Goal: Task Accomplishment & Management: Use online tool/utility

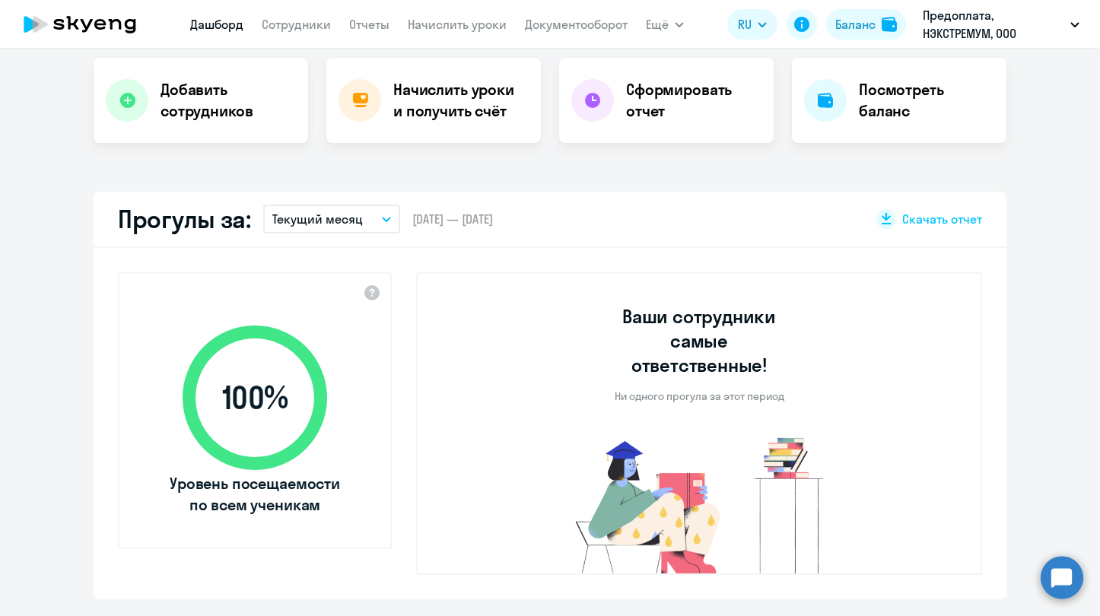
select select "30"
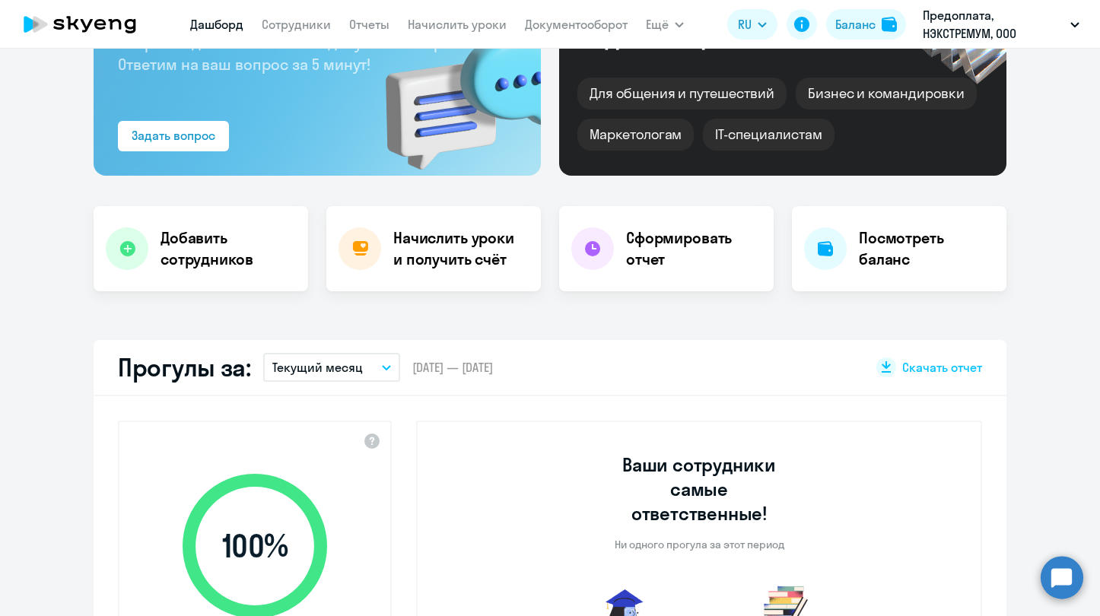
scroll to position [152, 0]
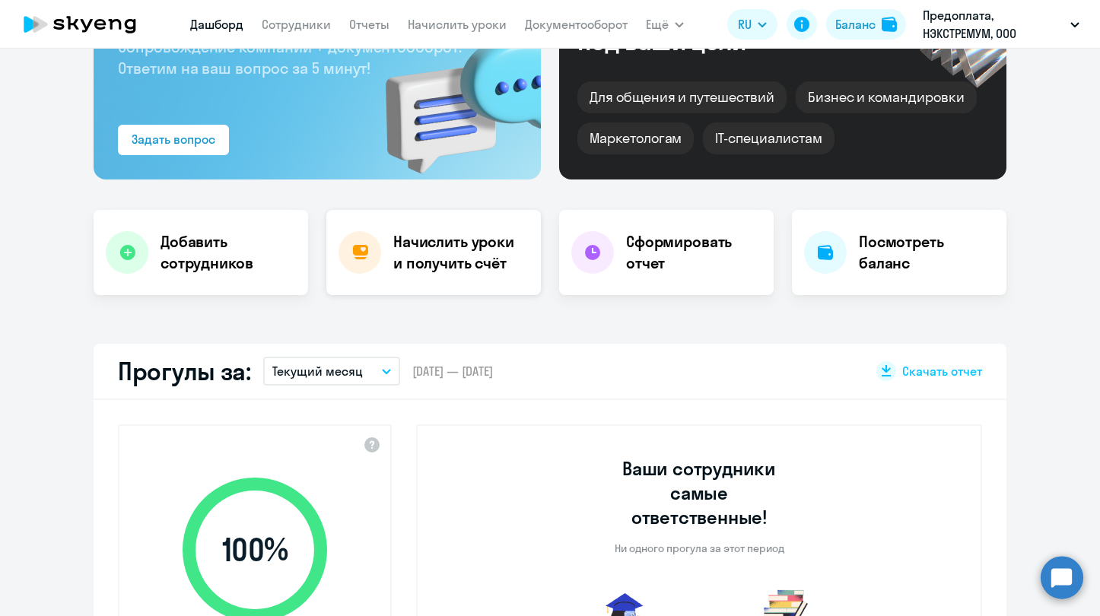
click at [457, 252] on h4 "Начислить уроки и получить счёт" at bounding box center [459, 252] width 132 height 43
click at [452, 272] on h4 "Начислить уроки и получить счёт" at bounding box center [459, 252] width 132 height 43
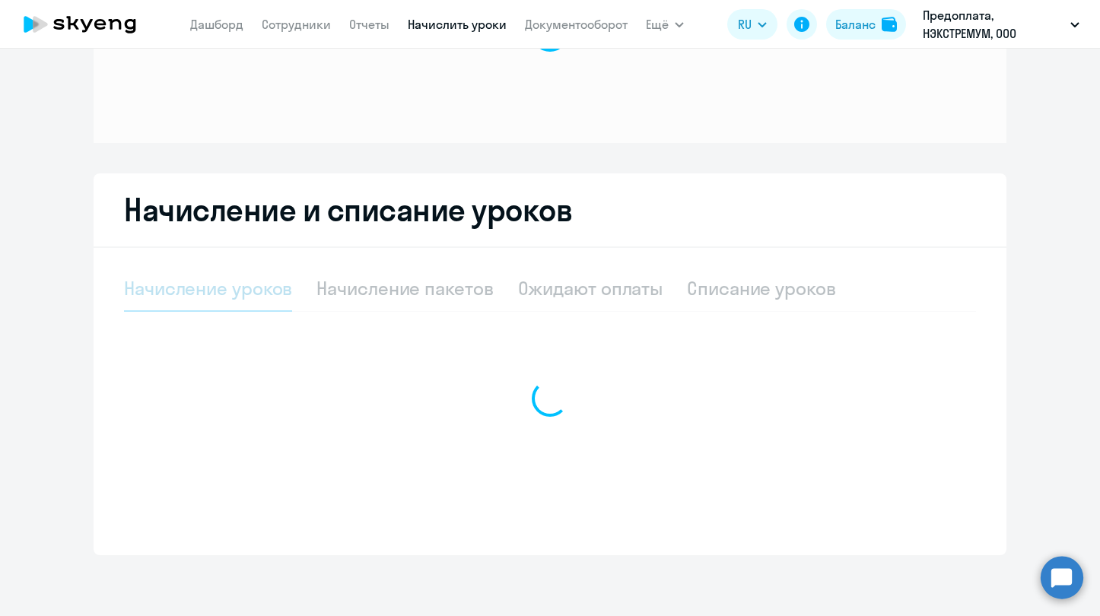
scroll to position [148, 0]
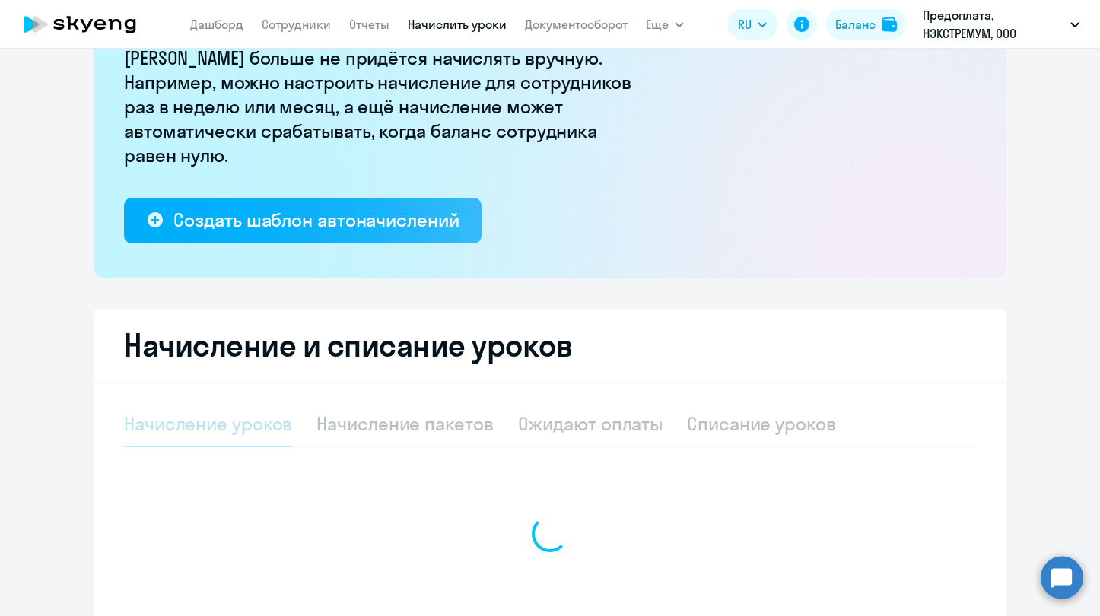
select select "10"
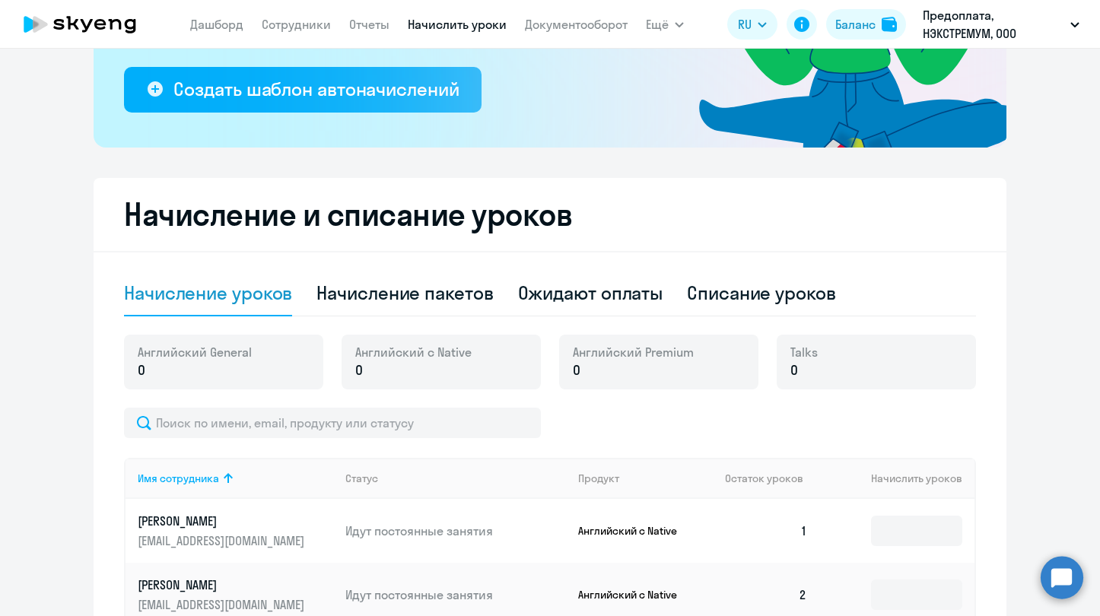
scroll to position [300, 0]
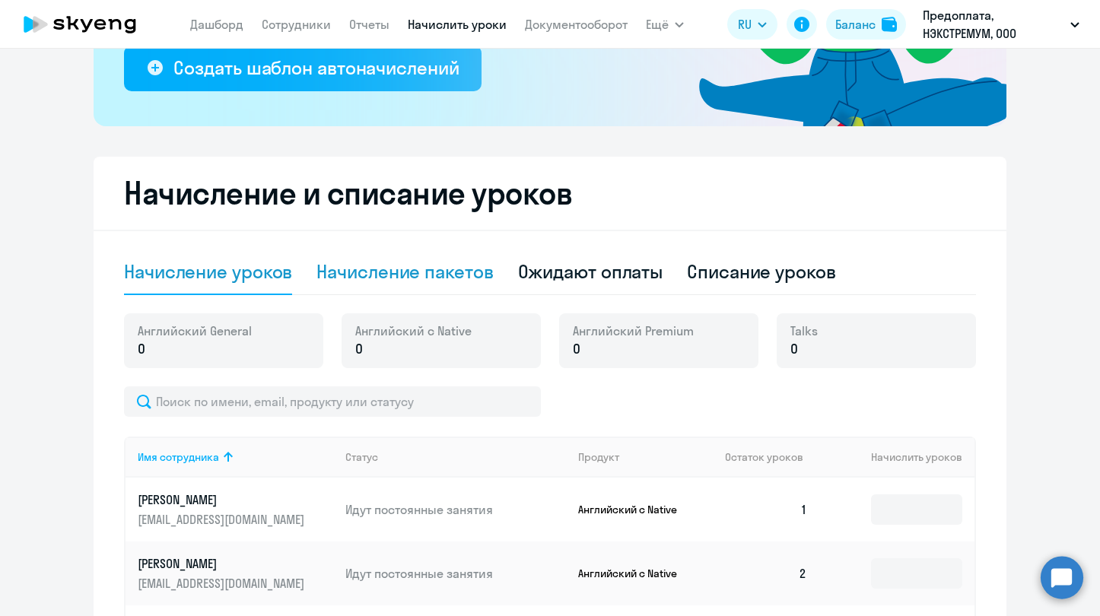
click at [436, 272] on div "Начисление пакетов" at bounding box center [404, 271] width 176 height 24
select select "10"
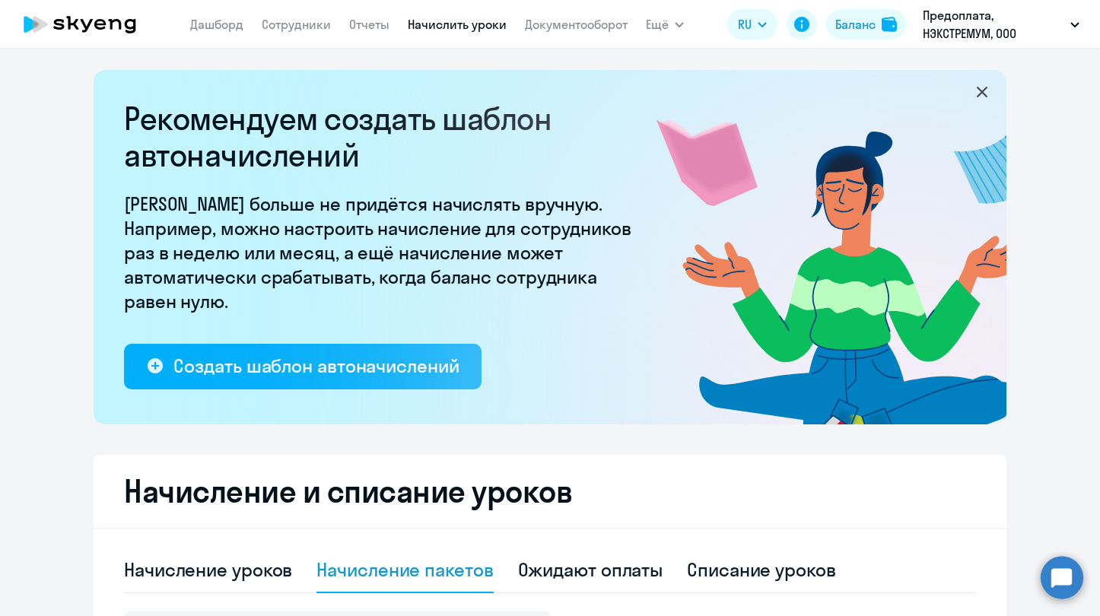
scroll to position [0, 0]
